Goal: Use online tool/utility: Use online tool/utility

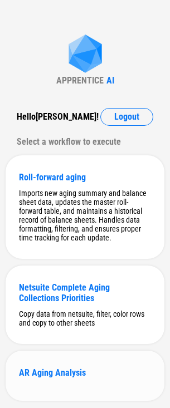
click at [145, 385] on div "AR Aging Analysis" at bounding box center [85, 376] width 159 height 50
